Goal: Task Accomplishment & Management: Manage account settings

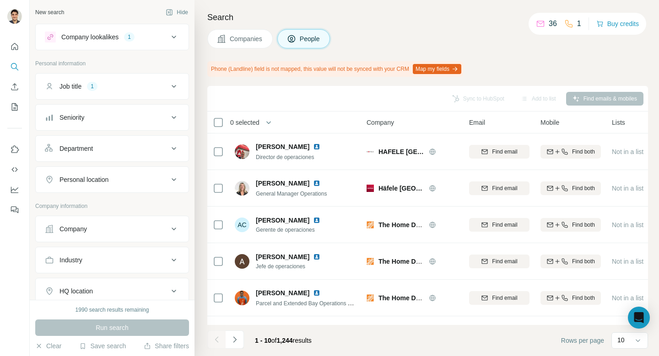
click at [451, 67] on button "Map my fields" at bounding box center [437, 69] width 48 height 10
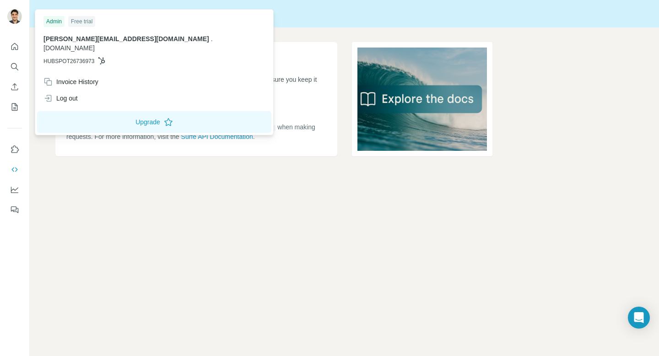
click at [15, 14] on img at bounding box center [14, 16] width 15 height 15
click at [80, 22] on div "Free trial" at bounding box center [81, 21] width 27 height 11
click at [63, 21] on div "Admin" at bounding box center [53, 21] width 21 height 11
click at [56, 21] on div "Admin" at bounding box center [53, 21] width 21 height 11
click at [76, 21] on div "Free trial" at bounding box center [81, 21] width 27 height 11
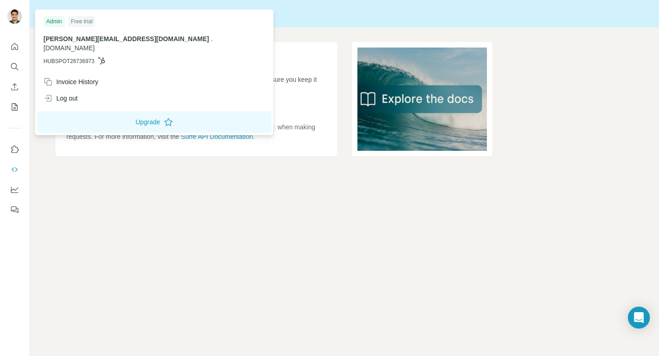
click at [84, 57] on span "HUBSPOT26736973" at bounding box center [68, 61] width 51 height 8
click at [73, 77] on div "Invoice History" at bounding box center [70, 81] width 55 height 9
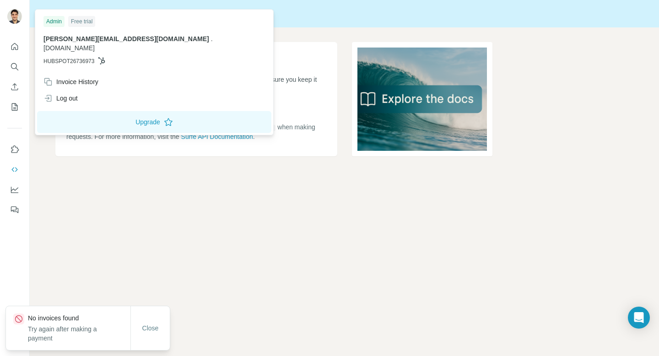
click at [158, 192] on div "API Key Your API key is essential for authenticating requests to the Surfe API.…" at bounding box center [344, 113] width 629 height 173
